Goal: Transaction & Acquisition: Purchase product/service

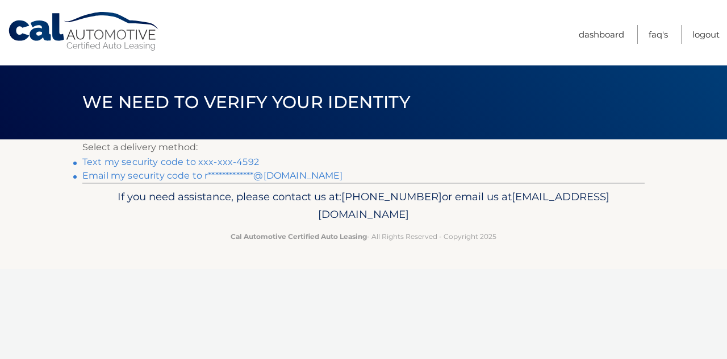
click at [234, 162] on link "Text my security code to xxx-xxx-4592" at bounding box center [170, 161] width 177 height 11
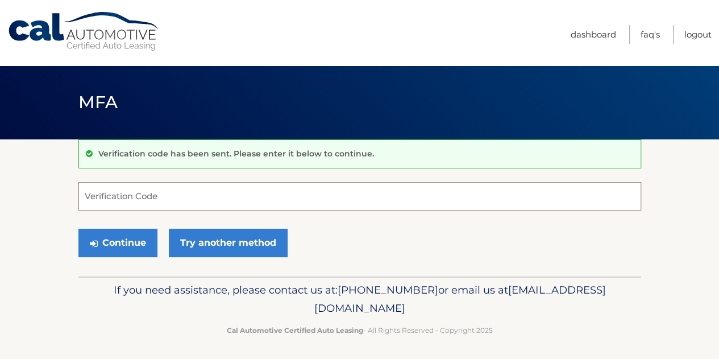
click at [155, 199] on input "Verification Code" at bounding box center [359, 196] width 563 height 28
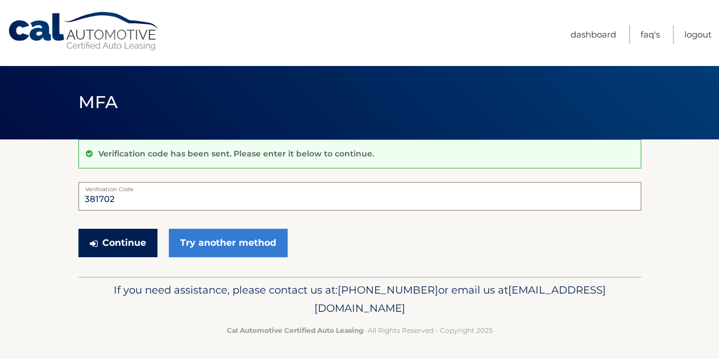
type input "381702"
click at [127, 247] on button "Continue" at bounding box center [117, 242] width 79 height 28
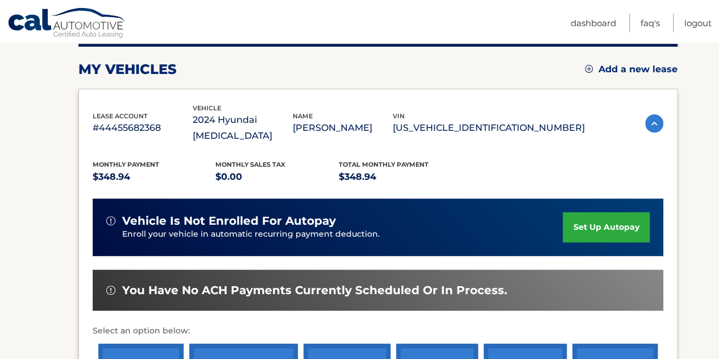
scroll to position [178, 0]
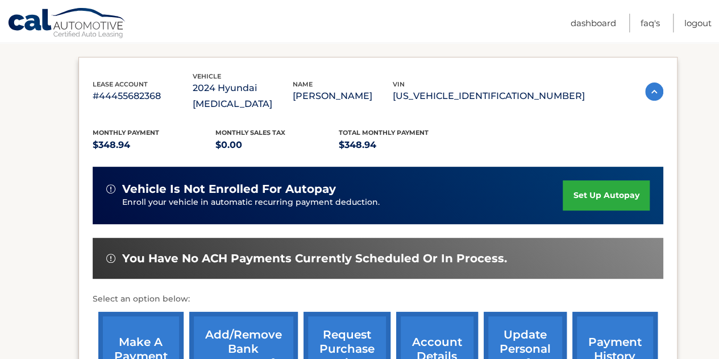
click at [144, 329] on link "make a payment" at bounding box center [140, 348] width 85 height 74
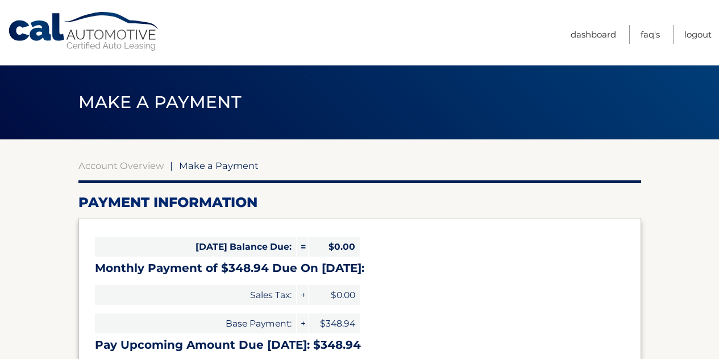
select select "YTJiMzM3YmEtMmVkMC00Mzc1LThlMTAtZGEwYWQxZTE4MjJj"
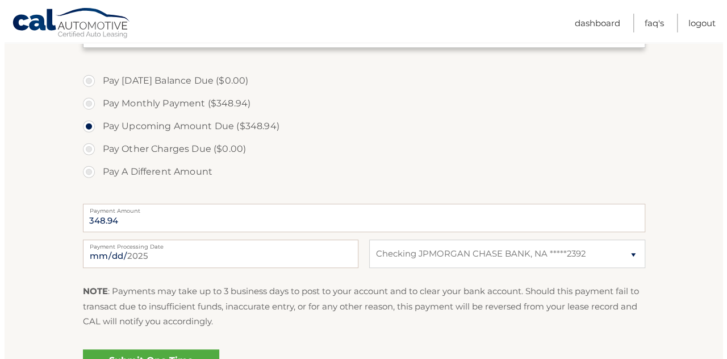
scroll to position [360, 0]
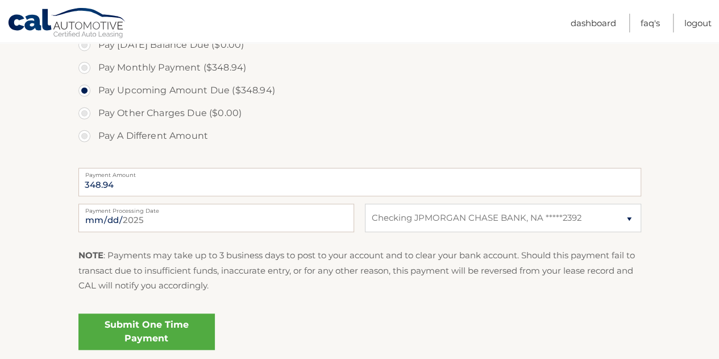
click at [134, 333] on link "Submit One Time Payment" at bounding box center [146, 331] width 136 height 36
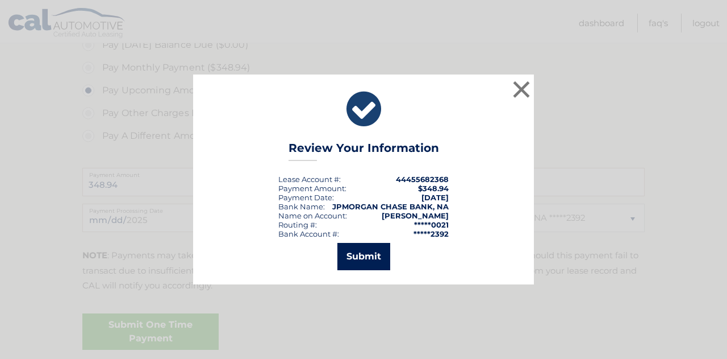
click at [365, 254] on button "Submit" at bounding box center [364, 256] width 53 height 27
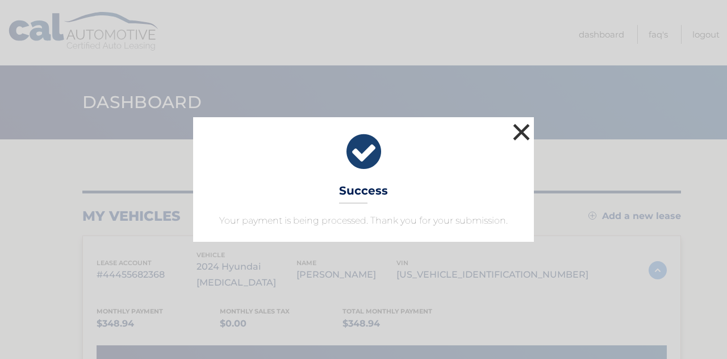
click at [525, 130] on button "×" at bounding box center [521, 131] width 23 height 23
